Goal: Transaction & Acquisition: Purchase product/service

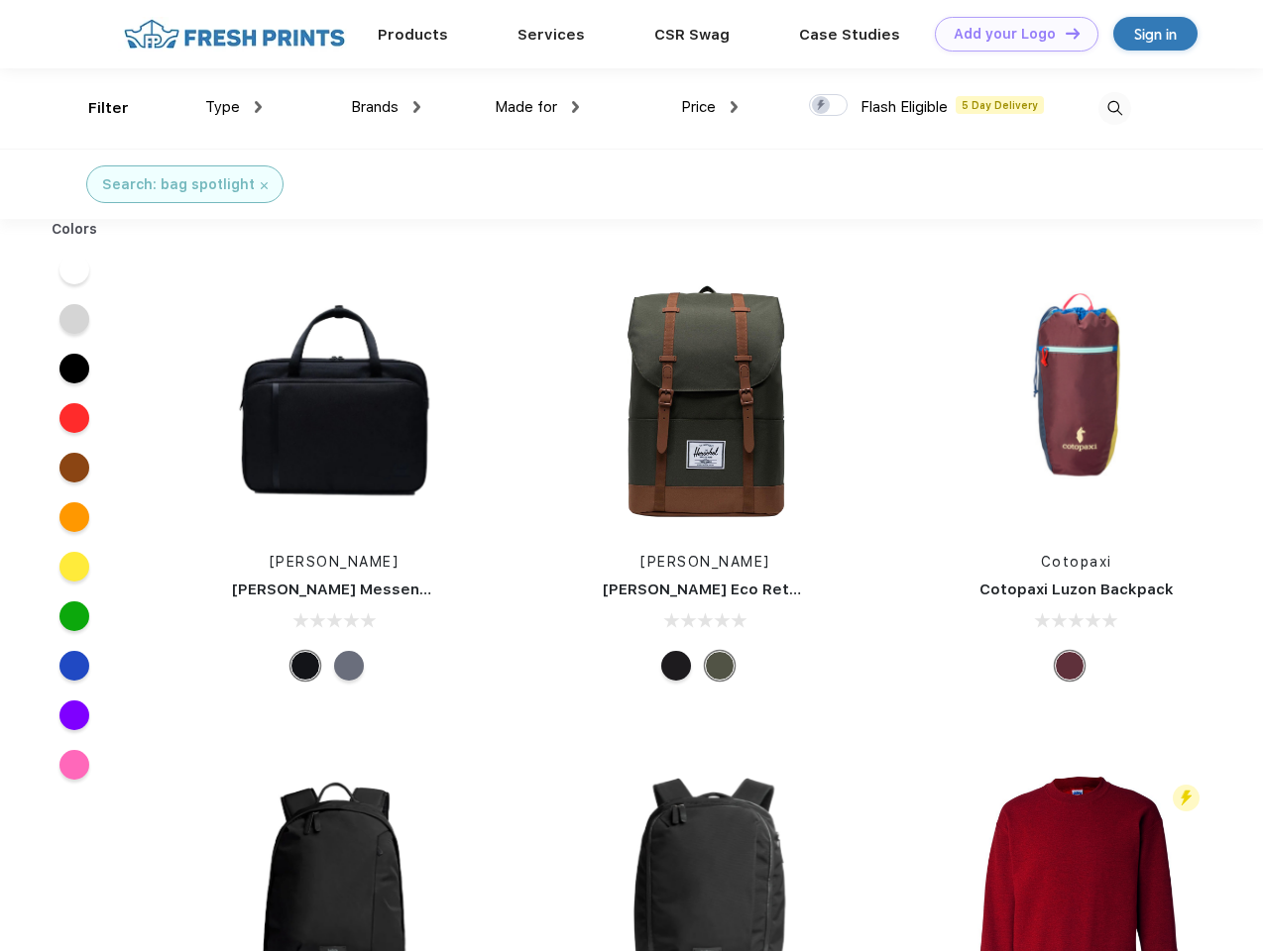
scroll to position [1, 0]
click at [1009, 34] on link "Add your Logo Design Tool" at bounding box center [1017, 34] width 164 height 35
click at [0, 0] on div "Design Tool" at bounding box center [0, 0] width 0 height 0
click at [1063, 33] on link "Add your Logo Design Tool" at bounding box center [1017, 34] width 164 height 35
click at [95, 108] on div "Filter" at bounding box center [108, 108] width 41 height 23
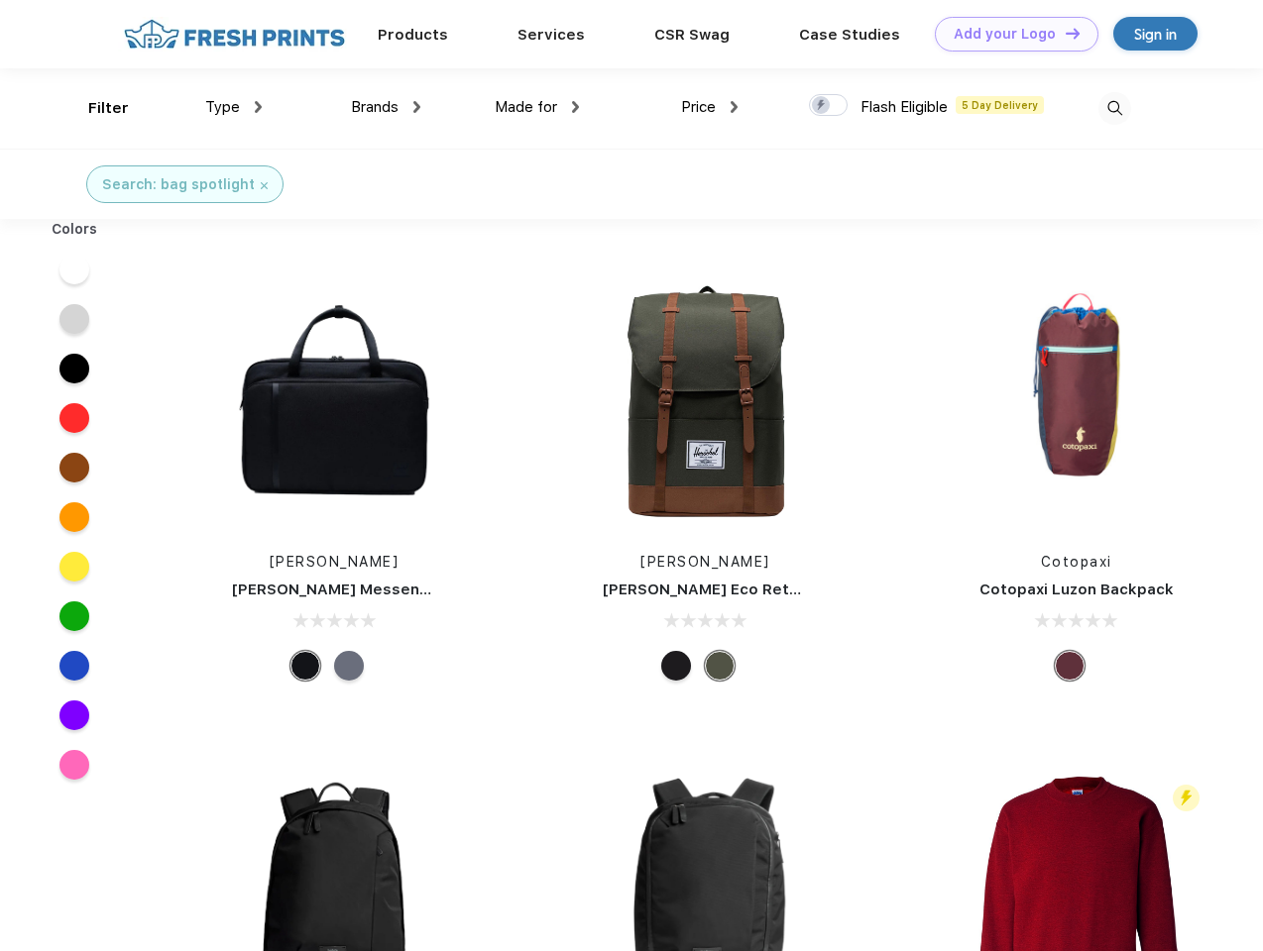
click at [234, 107] on span "Type" at bounding box center [222, 107] width 35 height 18
click at [386, 107] on span "Brands" at bounding box center [375, 107] width 48 height 18
click at [537, 107] on span "Made for" at bounding box center [526, 107] width 62 height 18
click at [710, 107] on span "Price" at bounding box center [698, 107] width 35 height 18
click at [829, 106] on div at bounding box center [828, 105] width 39 height 22
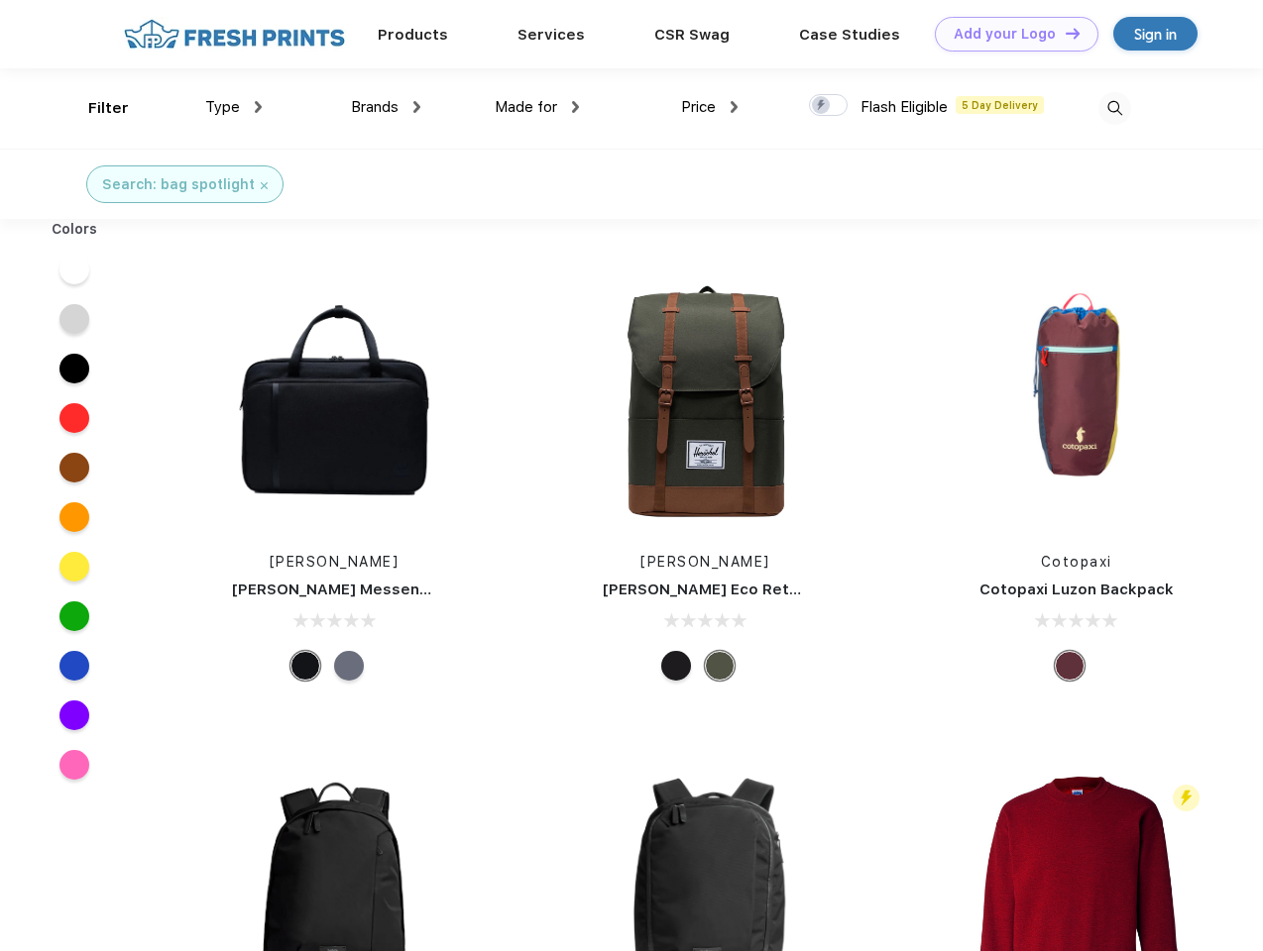
click at [822, 106] on input "checkbox" at bounding box center [815, 99] width 13 height 13
click at [1114, 108] on img at bounding box center [1114, 108] width 33 height 33
